Goal: Navigation & Orientation: Find specific page/section

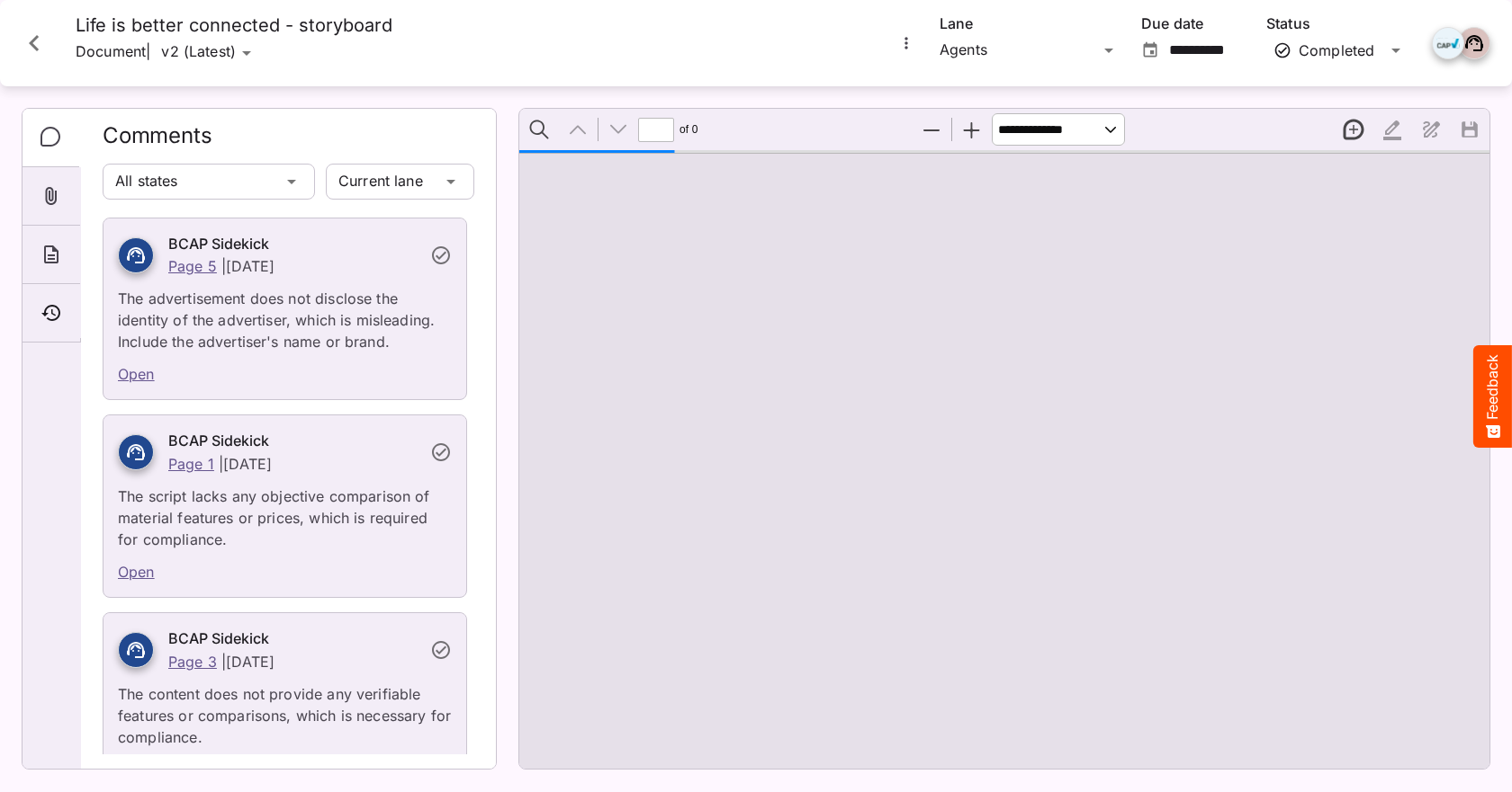
type input "*"
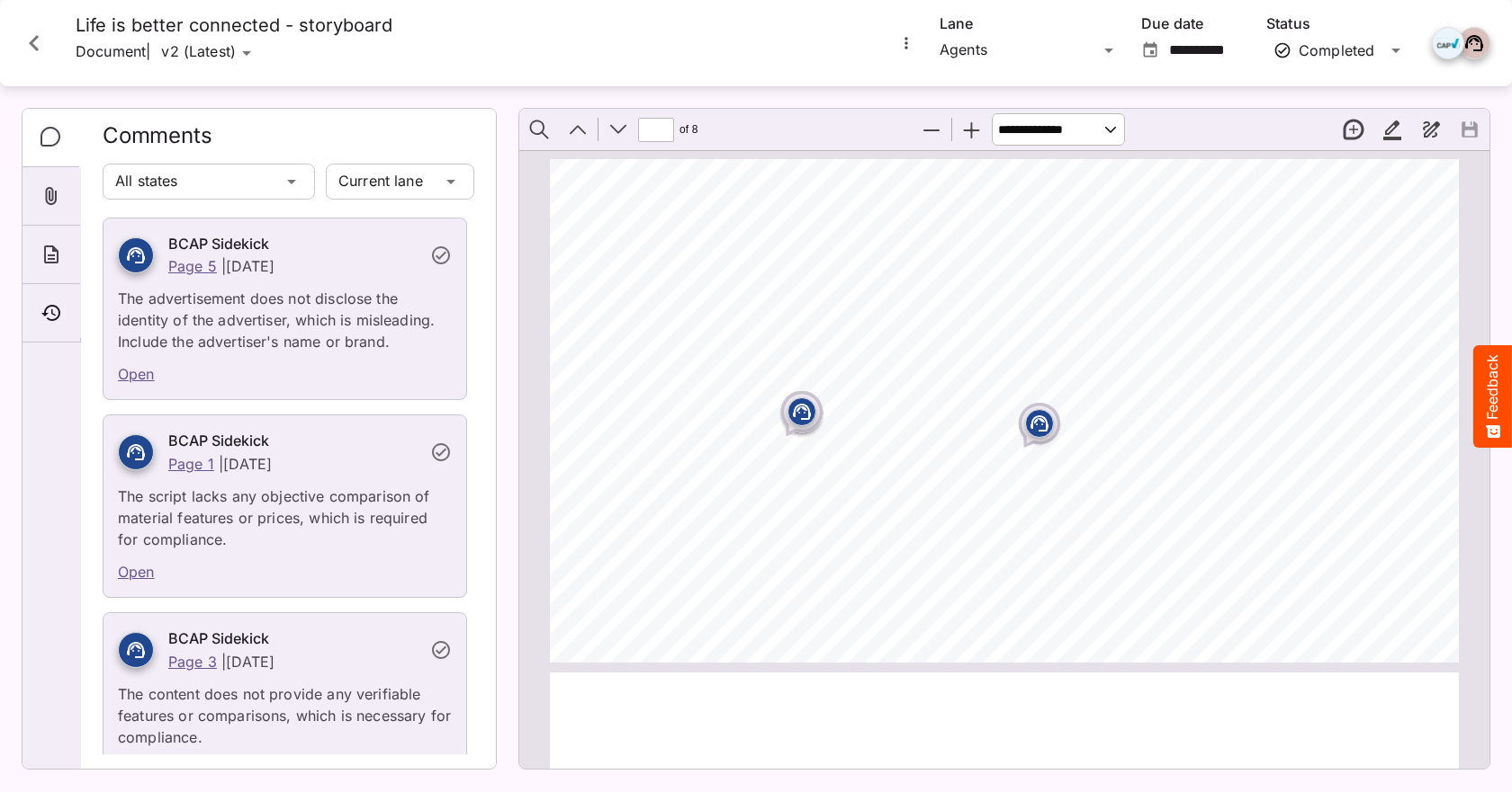
scroll to position [2576, 0]
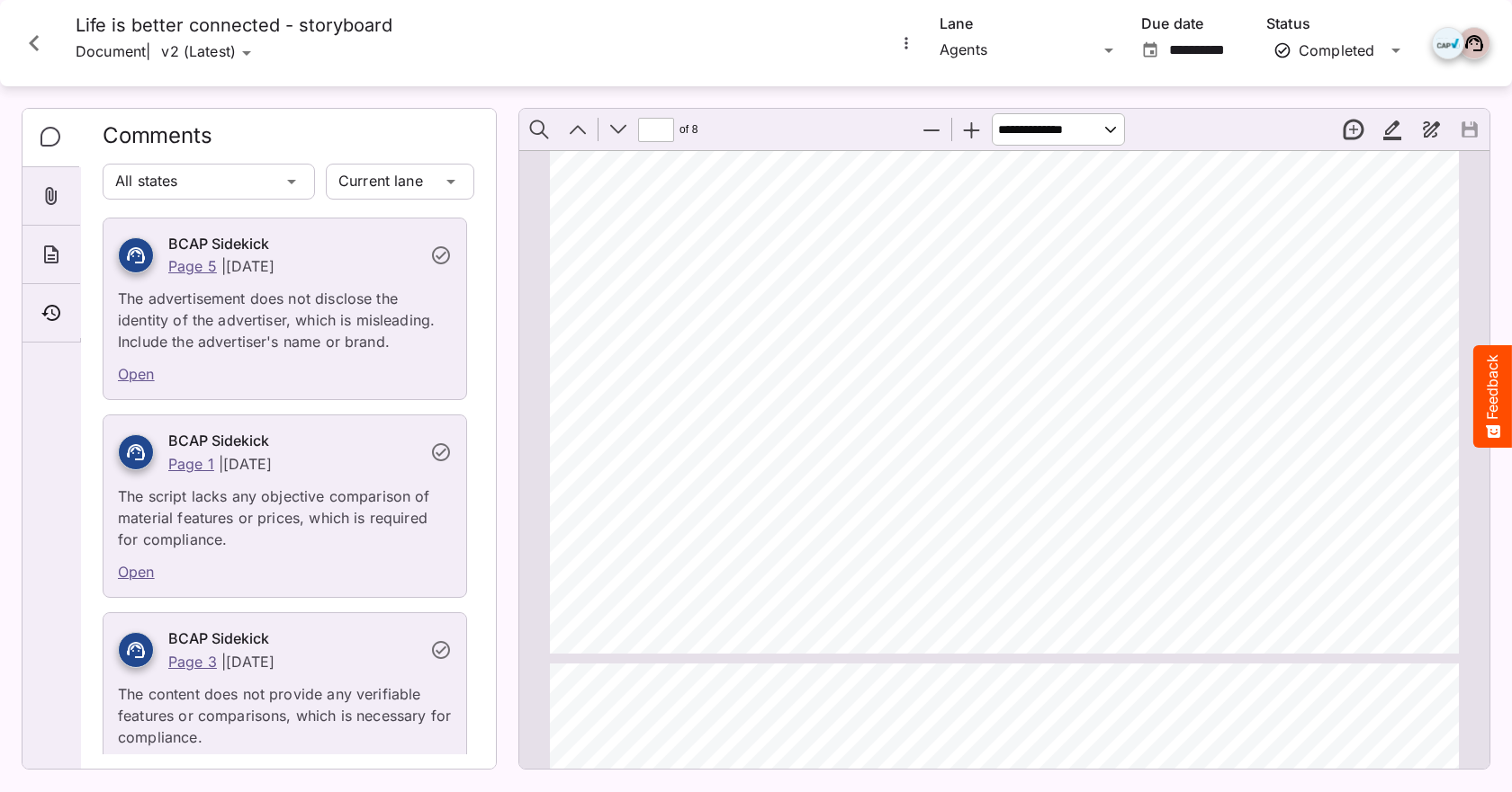
click at [31, 43] on icon "Close card" at bounding box center [33, 43] width 10 height 17
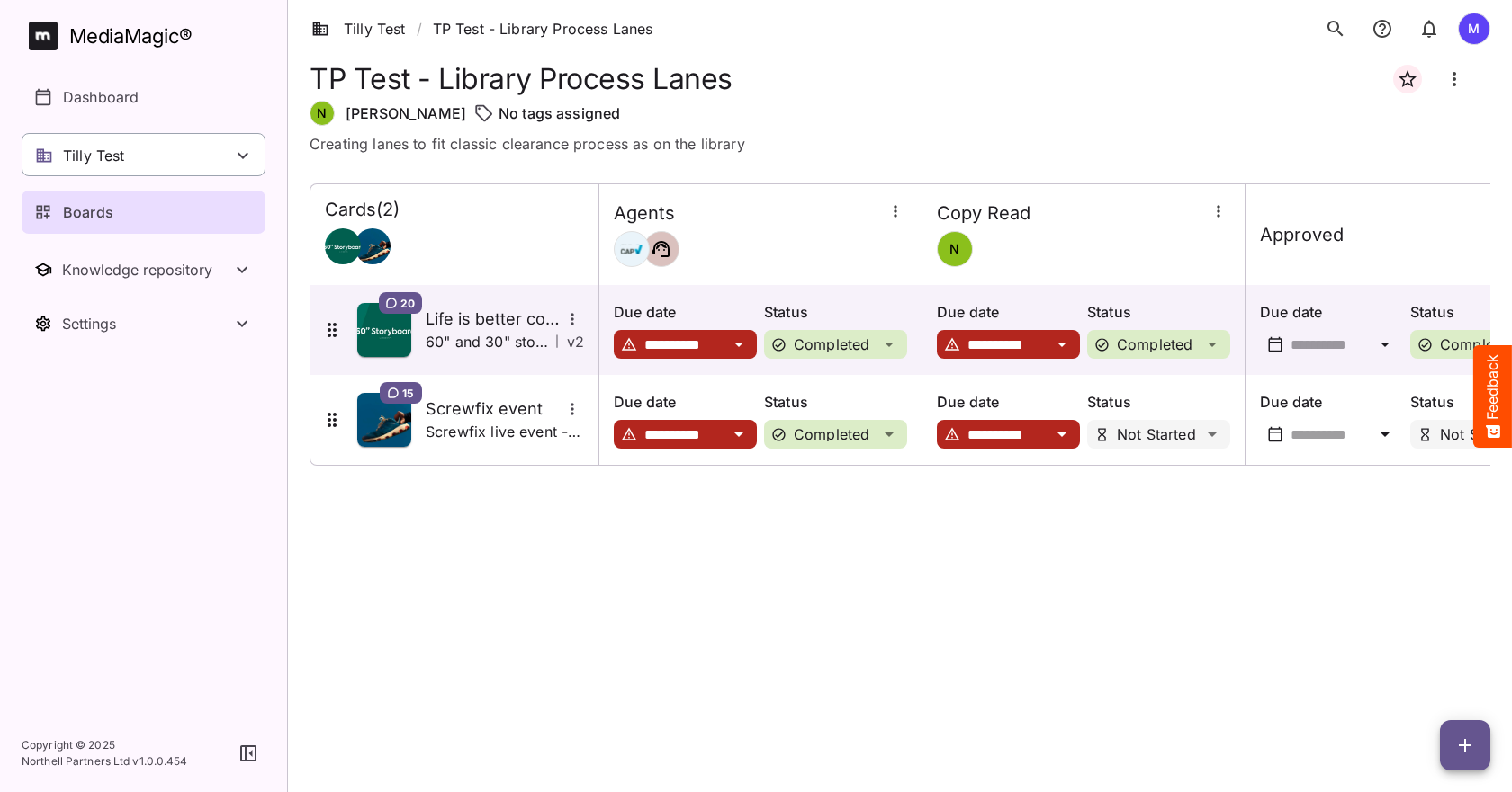
click at [240, 149] on icon at bounding box center [242, 155] width 21 height 21
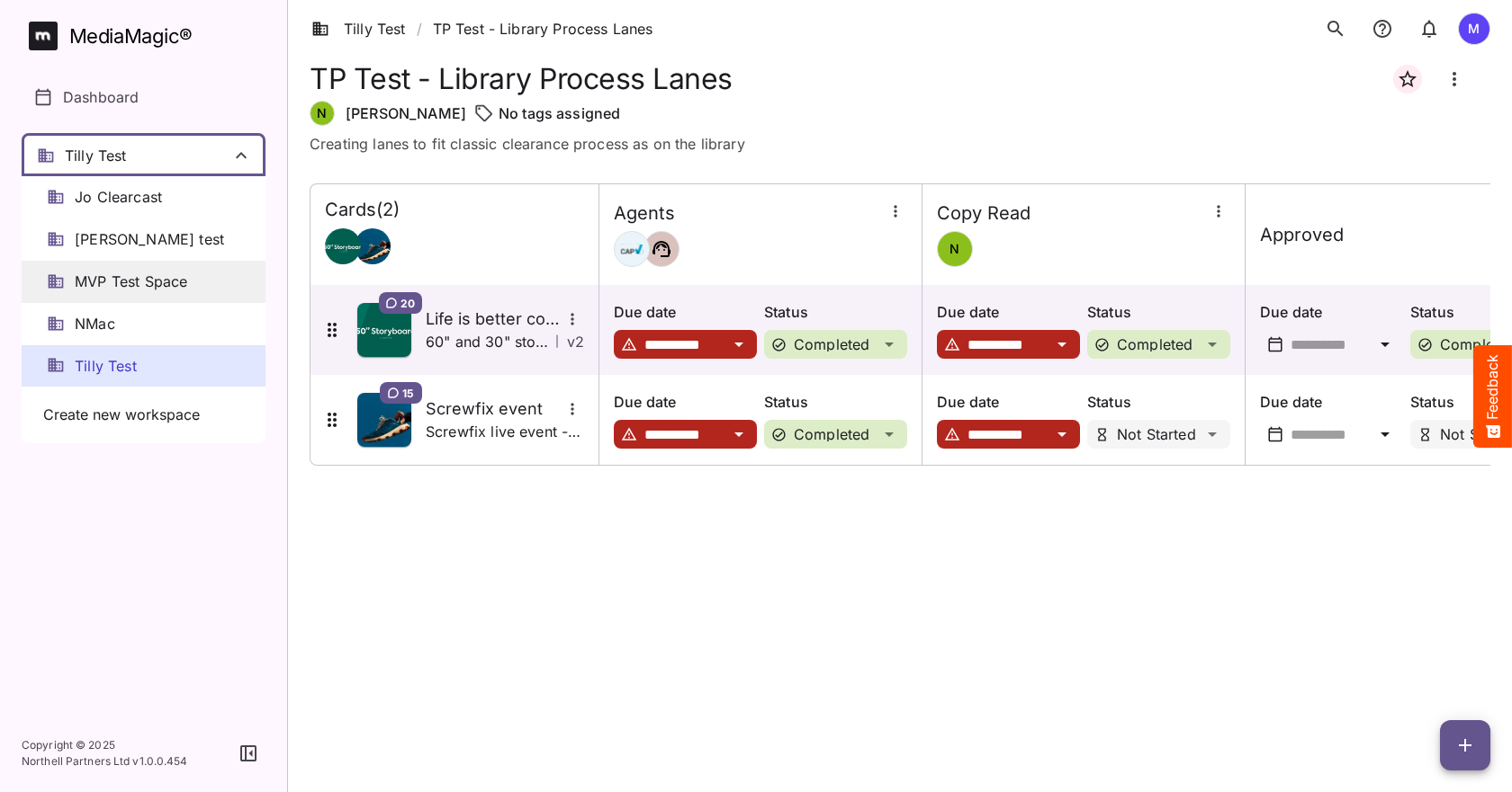
click at [140, 285] on span "MVP Test Space" at bounding box center [131, 282] width 113 height 20
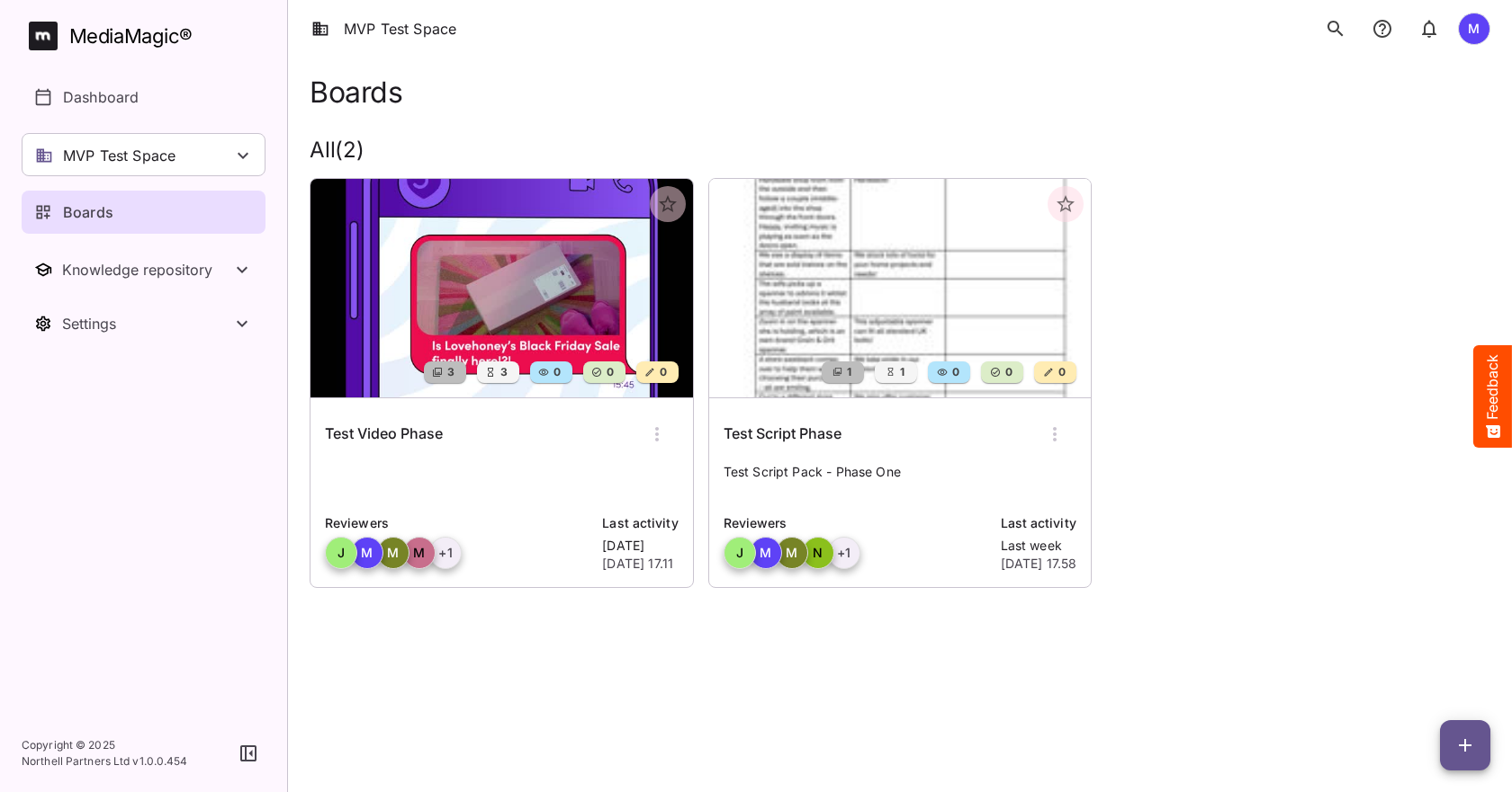
click at [587, 450] on div "Test Video Phase" at bounding box center [502, 434] width 354 height 43
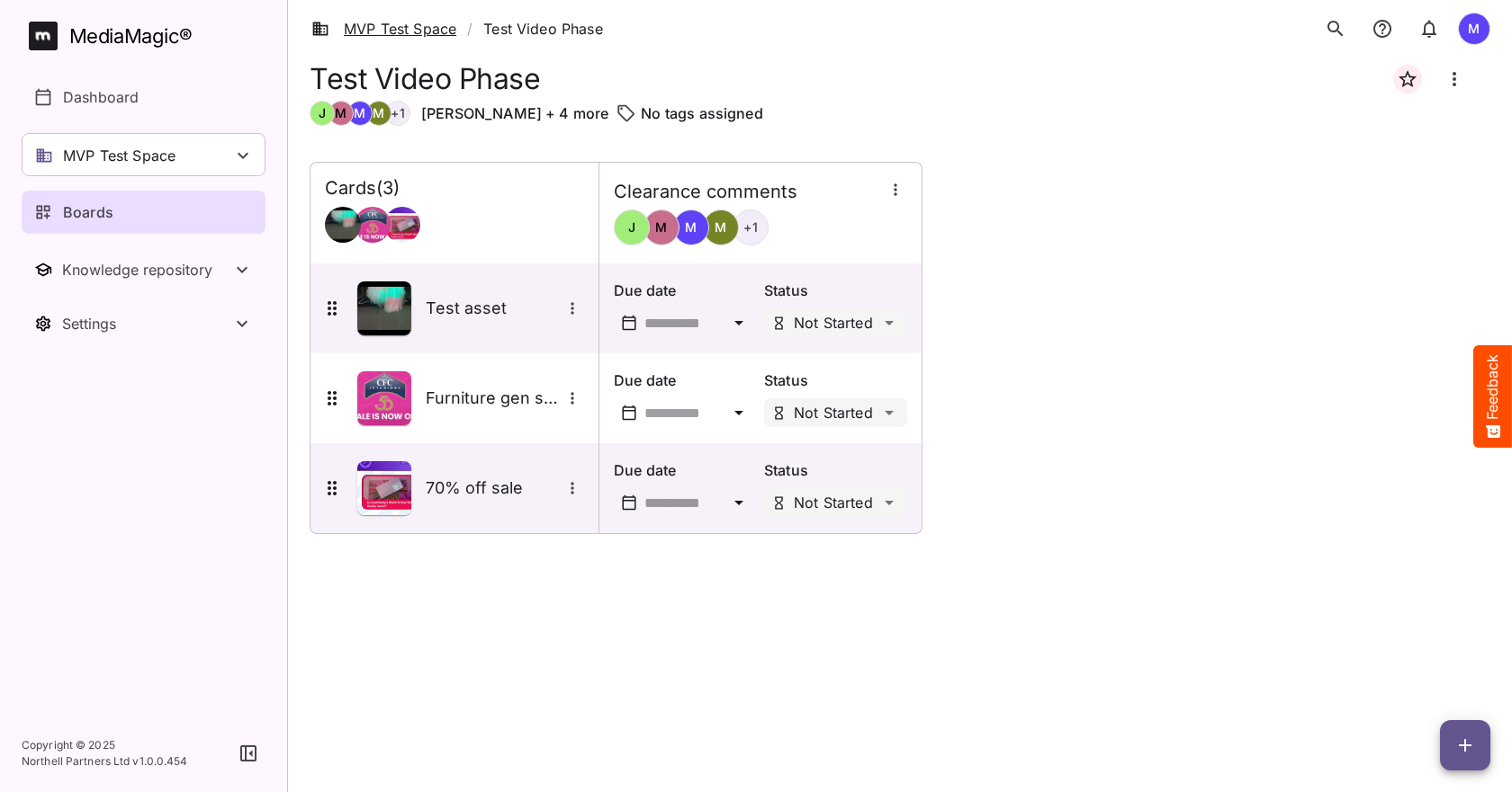
click at [408, 35] on link "MVP Test Space" at bounding box center [383, 28] width 145 height 21
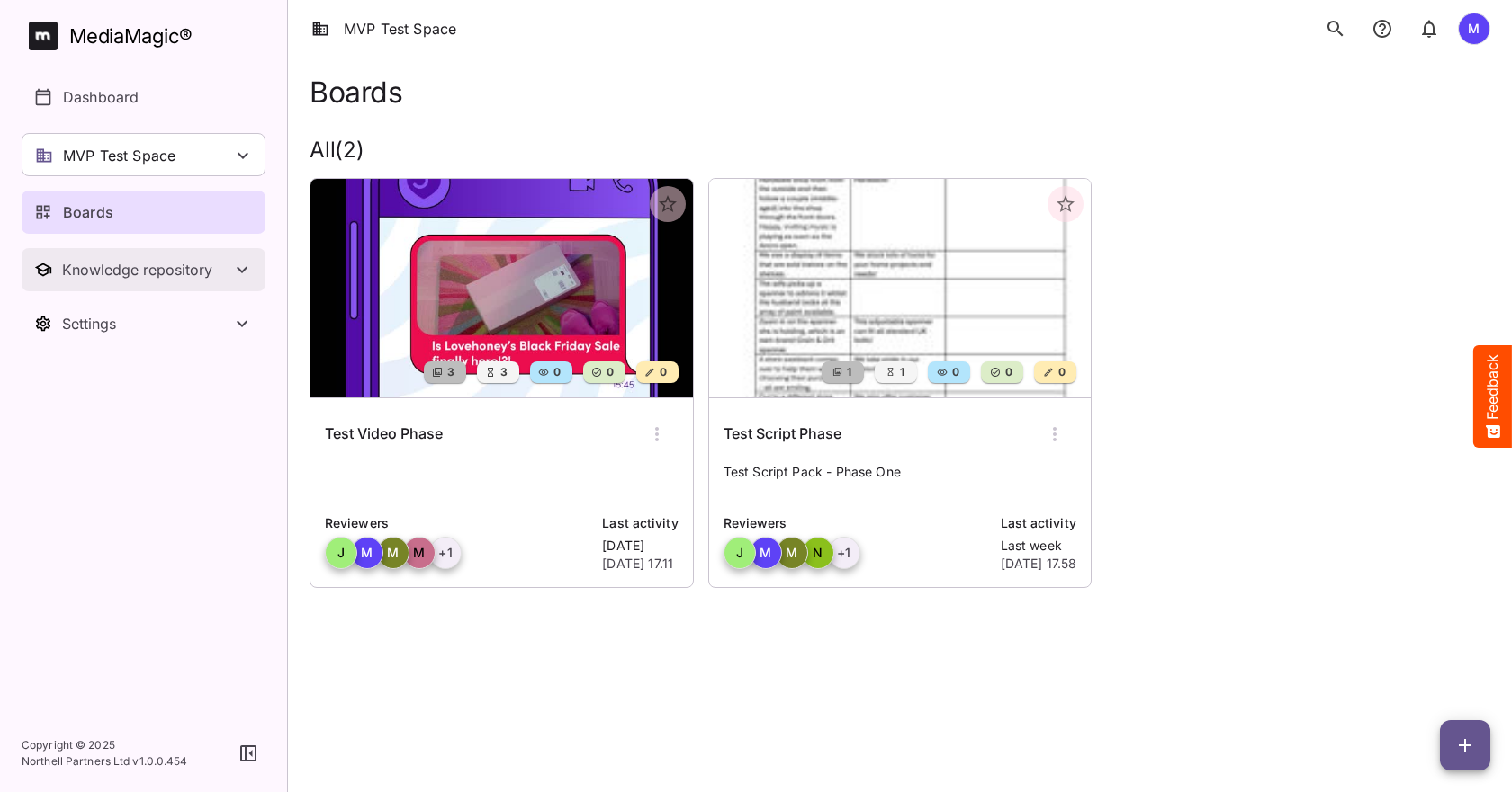
click at [224, 277] on div "Knowledge repository" at bounding box center [146, 270] width 169 height 18
click at [248, 290] on button "Knowledge repository" at bounding box center [143, 270] width 244 height 43
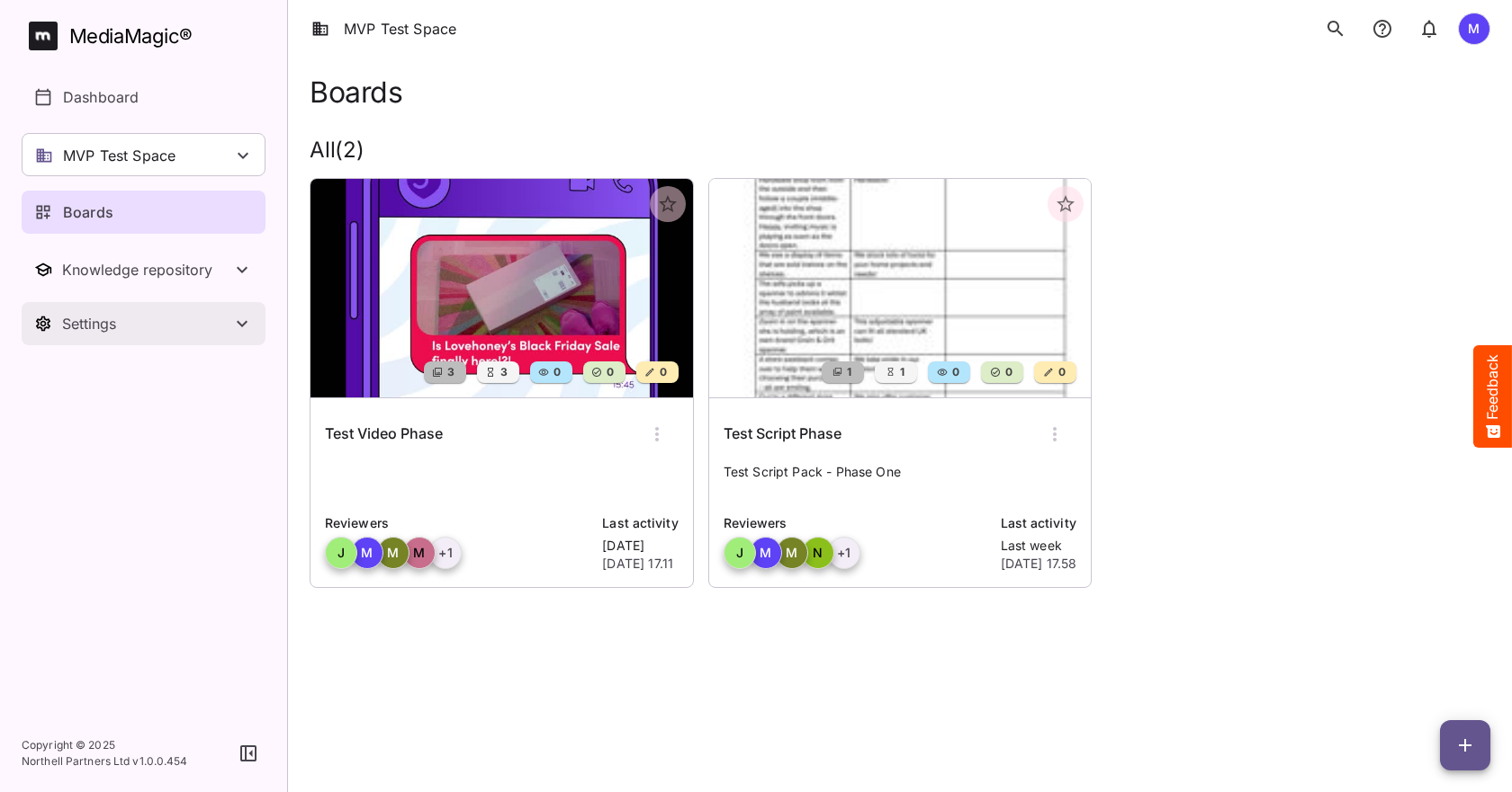
click at [233, 318] on icon "Toggle Settings" at bounding box center [241, 323] width 21 height 21
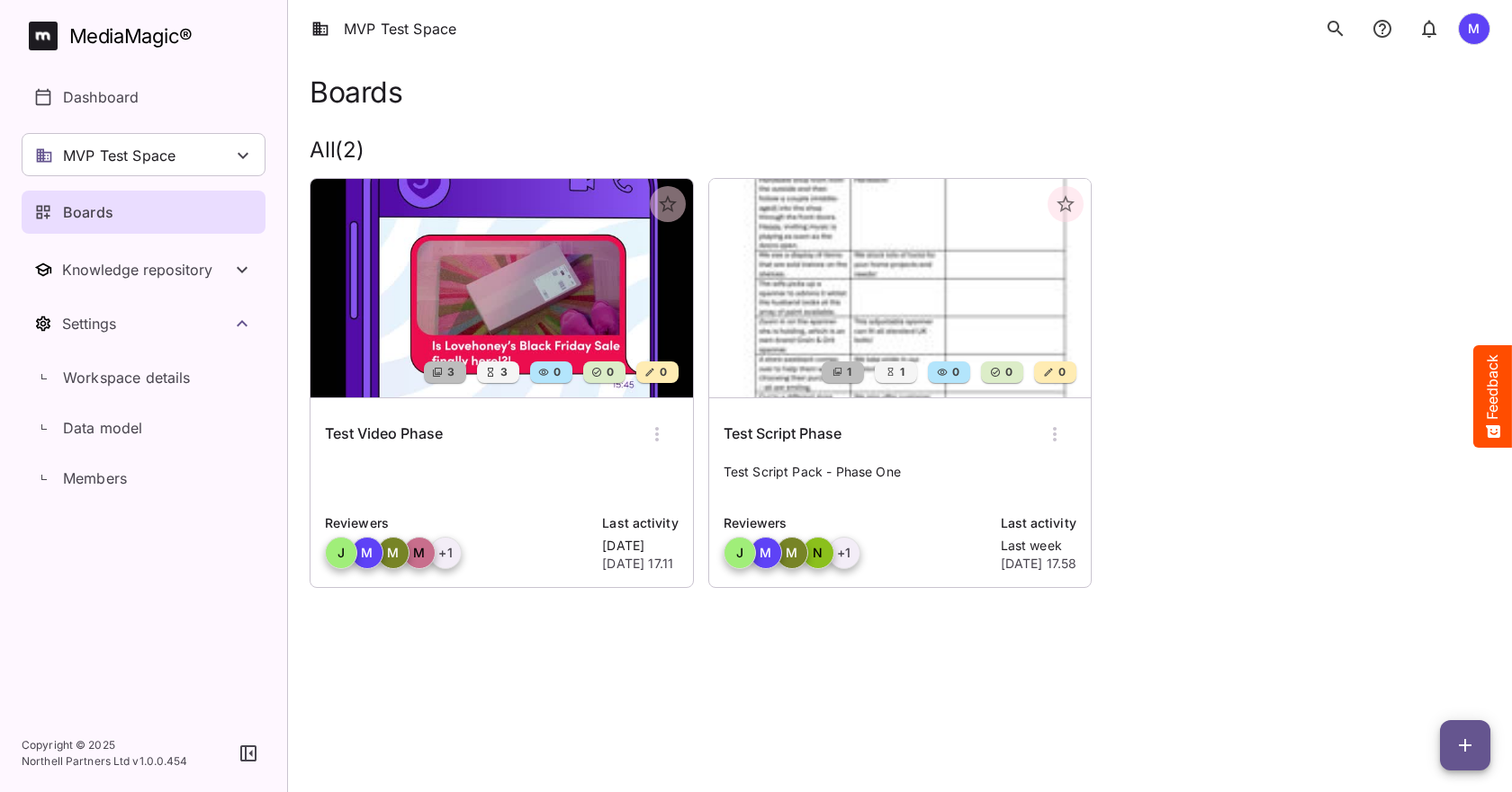
click at [554, 436] on div "Test Video Phase" at bounding box center [502, 434] width 354 height 43
